Goal: Information Seeking & Learning: Learn about a topic

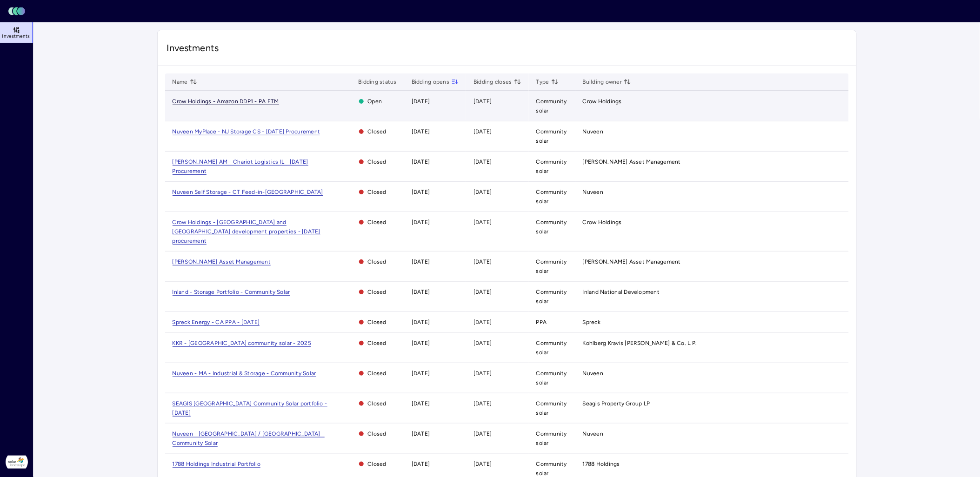
click at [240, 101] on span "Crow Holdings - Amazon DDP1 - PA FTM" at bounding box center [226, 101] width 107 height 7
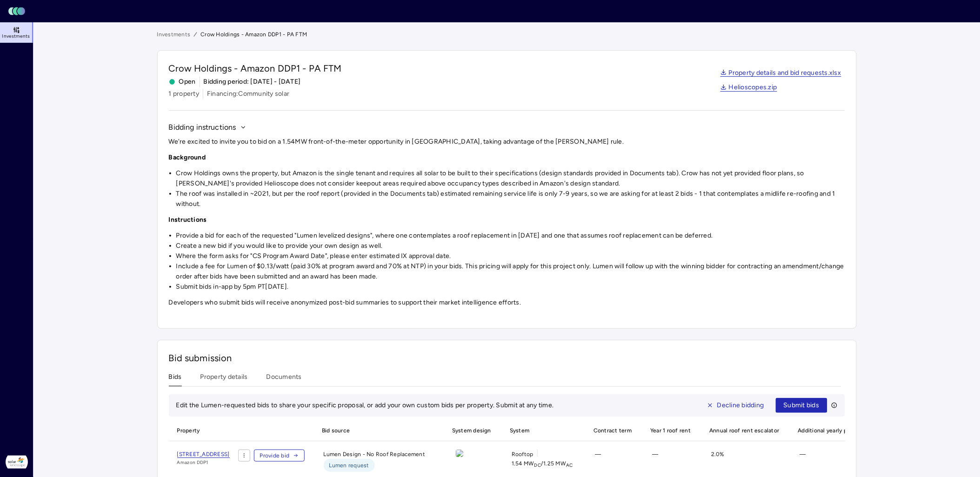
click at [946, 249] on main "Investments Crow Holdings - Amazon DDP1 - PA FTM Crow Holdings - Amazon DDP1 - …" at bounding box center [506, 293] width 947 height 542
click at [894, 277] on main "Investments Crow Holdings - Amazon DDP1 - PA FTM Crow Holdings - Amazon DDP1 - …" at bounding box center [506, 293] width 947 height 542
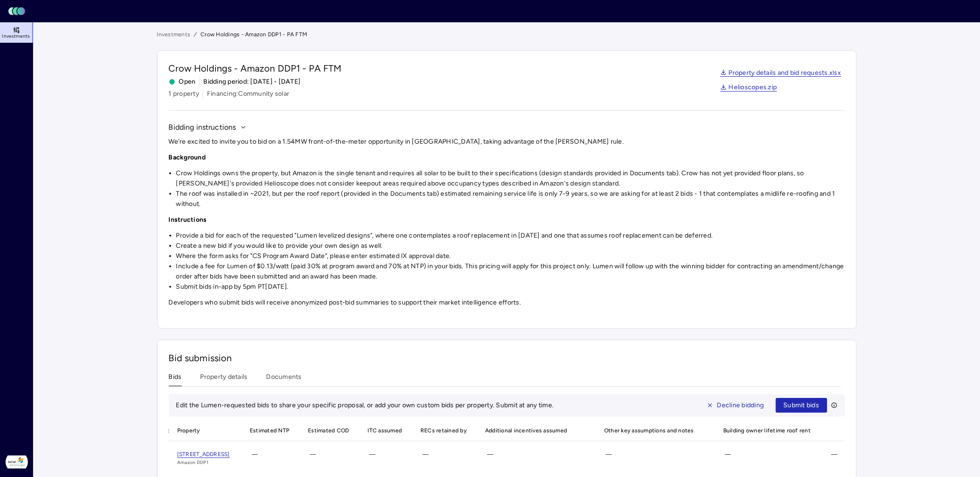
click at [516, 208] on li "The roof was installed in ~2021, but per the roof report (provided in the Docum…" at bounding box center [510, 199] width 669 height 20
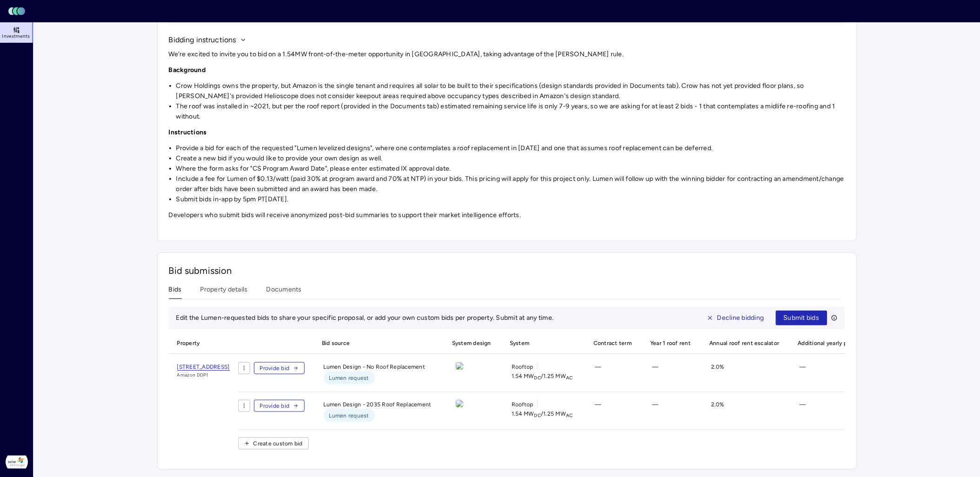
scroll to position [30, 0]
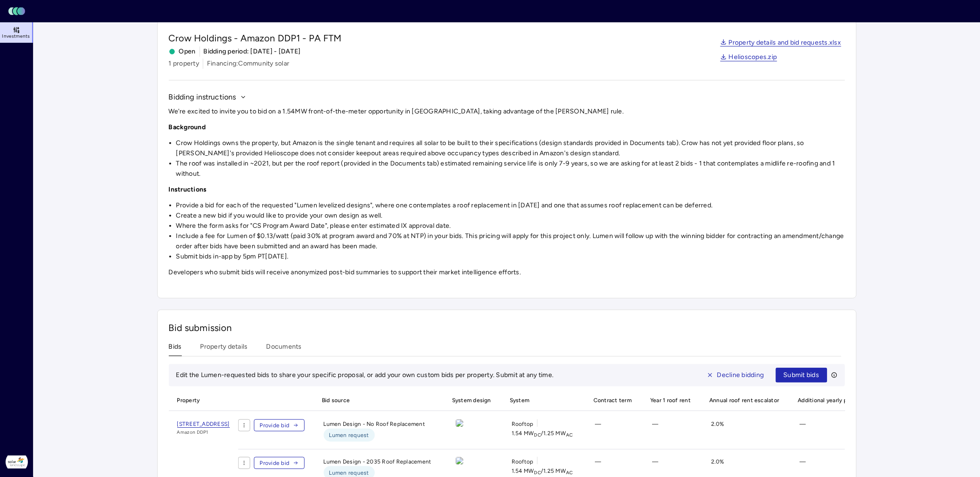
click at [234, 278] on div "Investments Crow Holdings - Amazon DDP1 - PA FTM Crow Holdings - Amazon DDP1 - …" at bounding box center [507, 264] width 700 height 528
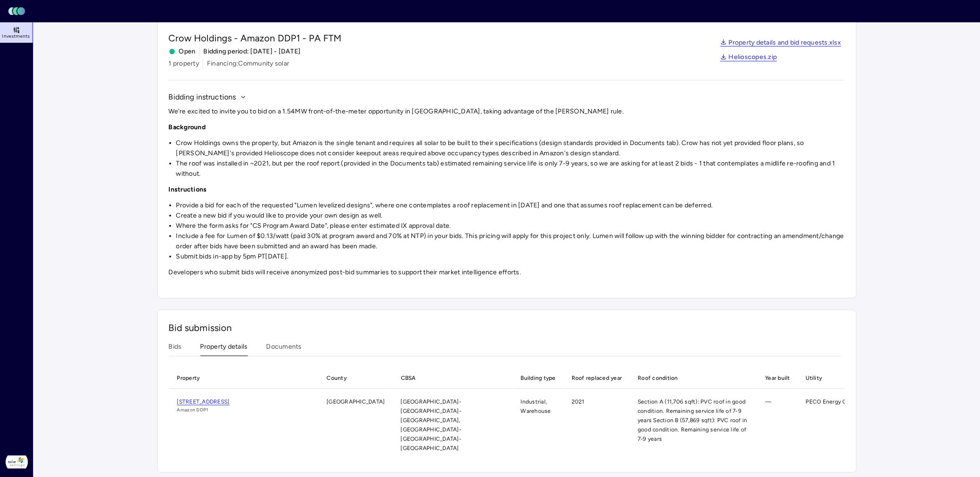
click at [209, 349] on button "Property details" at bounding box center [224, 349] width 47 height 14
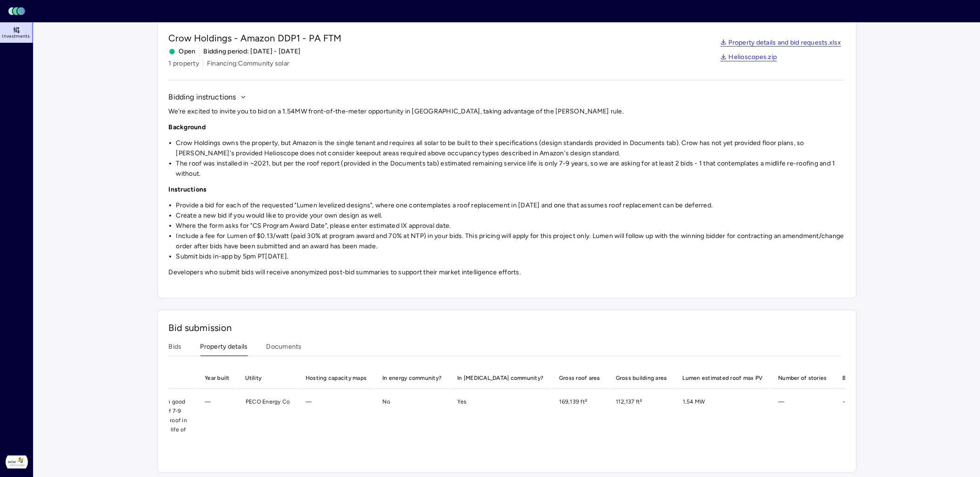
scroll to position [0, 0]
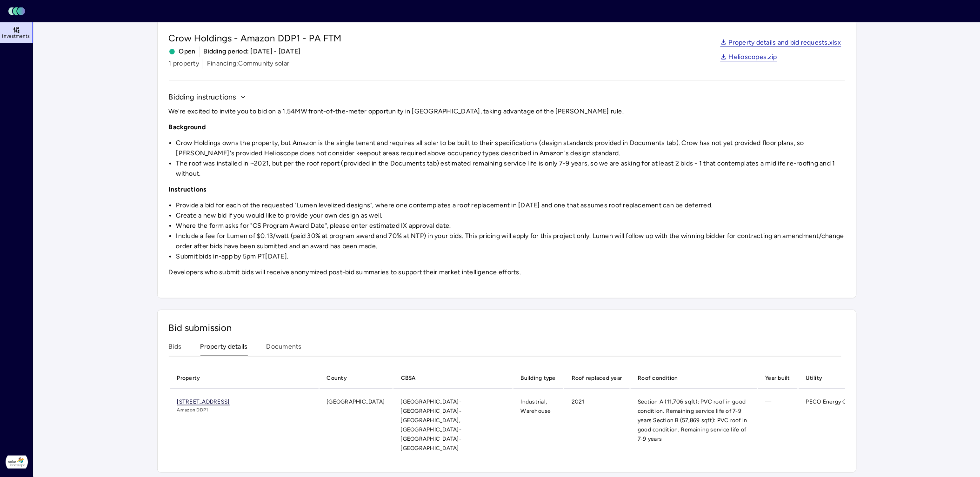
click at [230, 399] on span "[STREET_ADDRESS]" at bounding box center [203, 402] width 53 height 7
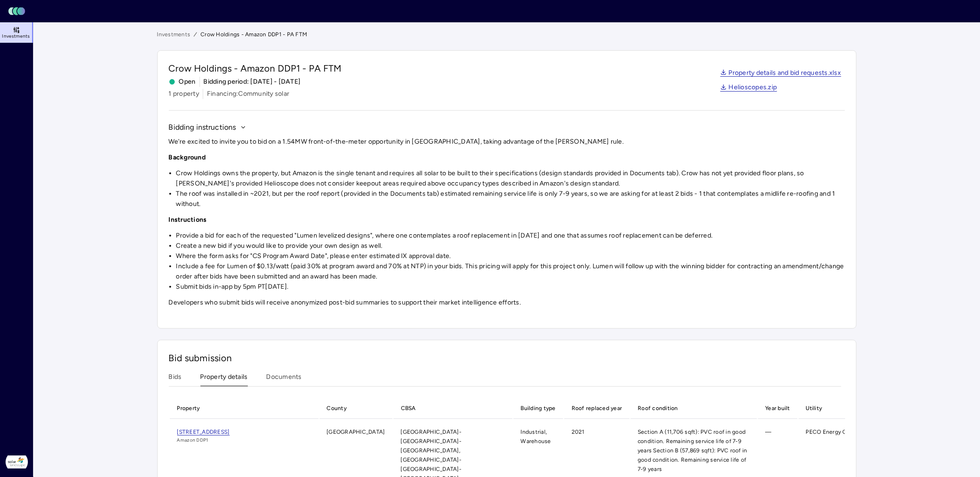
scroll to position [30, 0]
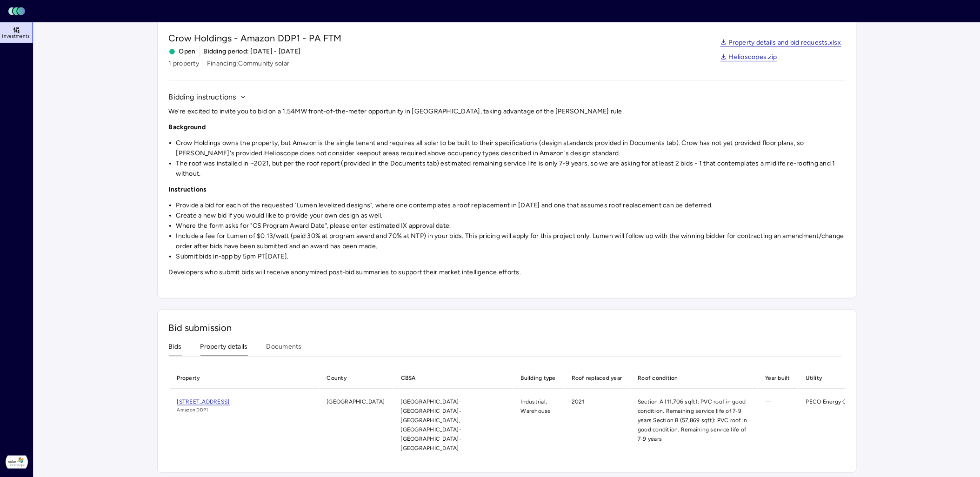
click at [169, 348] on button "Bids" at bounding box center [175, 349] width 13 height 14
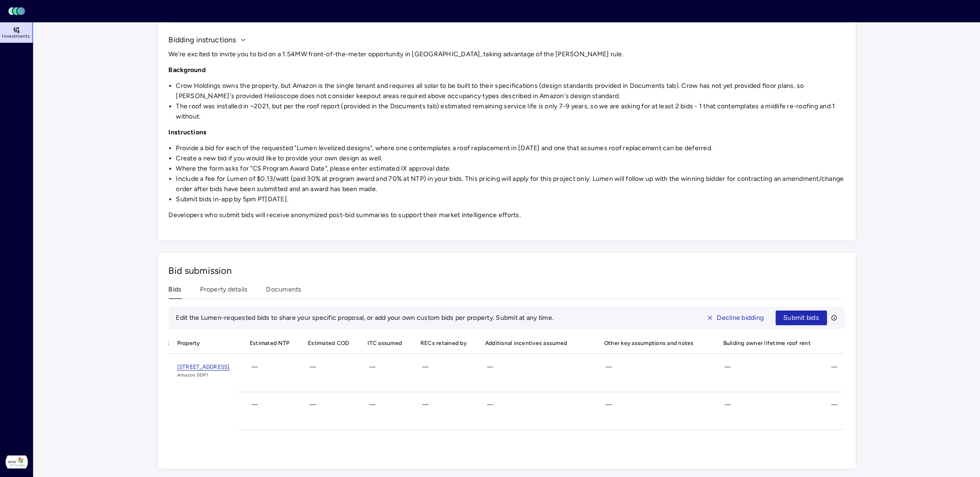
scroll to position [0, 1023]
click at [602, 164] on li "Where the form asks for "CS Program Award Date", please enter estimated IX appr…" at bounding box center [510, 169] width 669 height 10
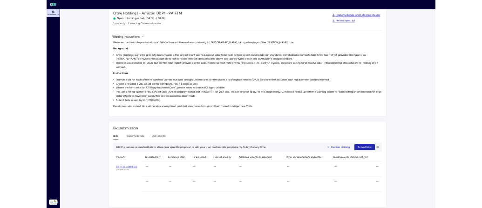
scroll to position [0, 1022]
